Goal: Information Seeking & Learning: Learn about a topic

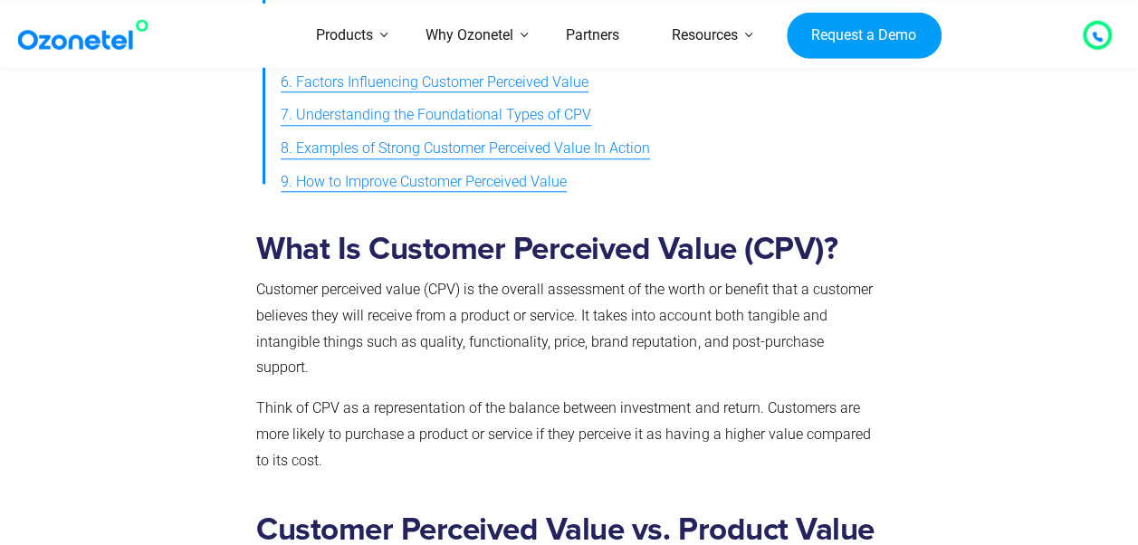
scroll to position [809, 0]
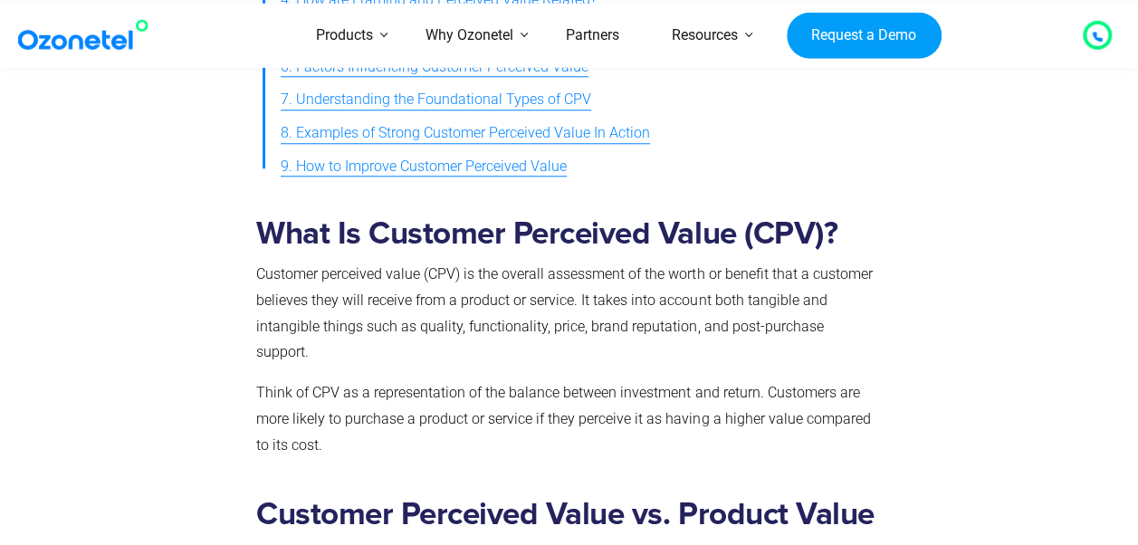
drag, startPoint x: 286, startPoint y: 278, endPoint x: 264, endPoint y: 273, distance: 22.2
click at [264, 273] on span "Customer perceived value (CPV) is the overall assessment of the worth or benefi…" at bounding box center [564, 312] width 616 height 95
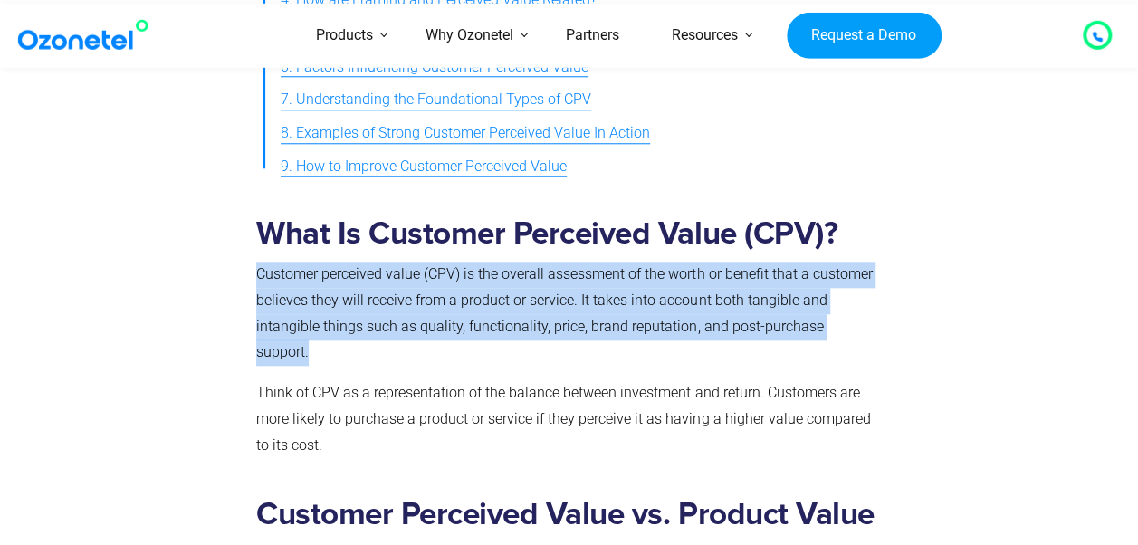
drag, startPoint x: 256, startPoint y: 271, endPoint x: 873, endPoint y: 319, distance: 618.6
click at [873, 319] on p "Customer perceived value (CPV) is the overall assessment of the worth or benefi…" at bounding box center [565, 314] width 619 height 104
drag, startPoint x: 873, startPoint y: 319, endPoint x: 753, endPoint y: 310, distance: 119.9
copy span "Customer perceived value (CPV) is the overall assessment of the worth or benefi…"
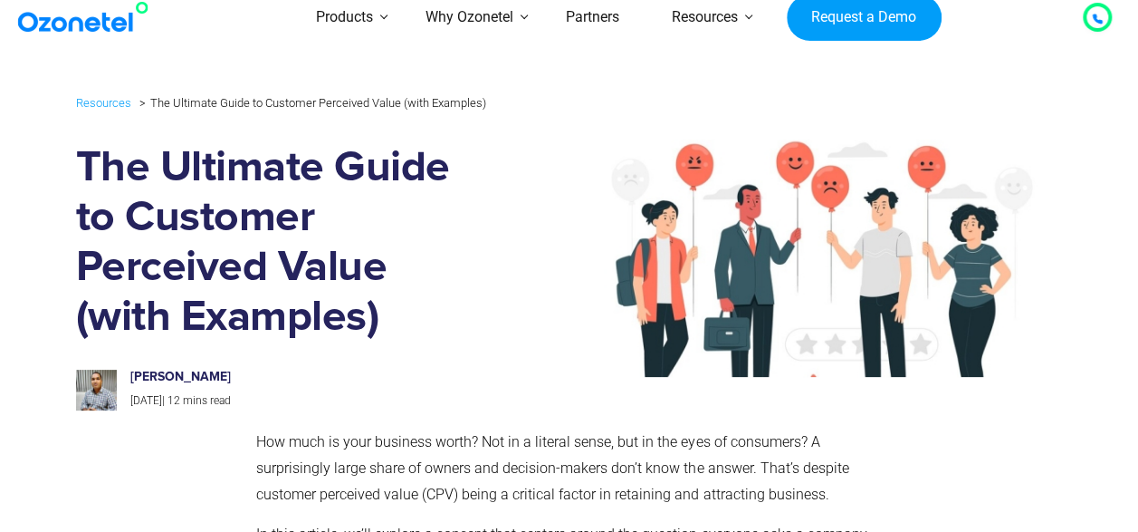
scroll to position [0, 0]
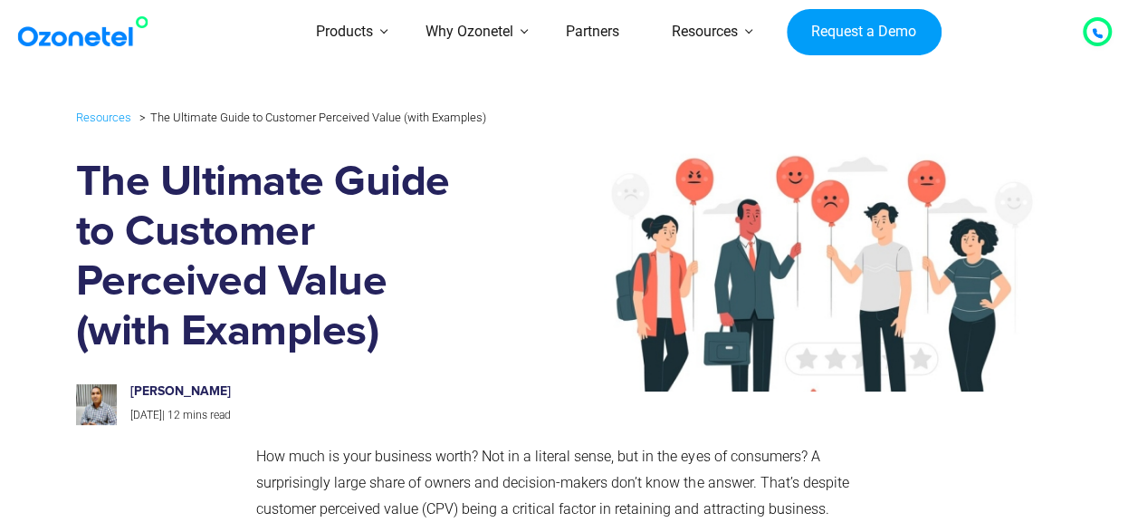
drag, startPoint x: 130, startPoint y: 389, endPoint x: 263, endPoint y: 389, distance: 132.2
click at [263, 389] on h6 "[PERSON_NAME]" at bounding box center [299, 391] width 338 height 15
copy h6 "[PERSON_NAME]"
